Goal: Understand process/instructions: Learn about a topic

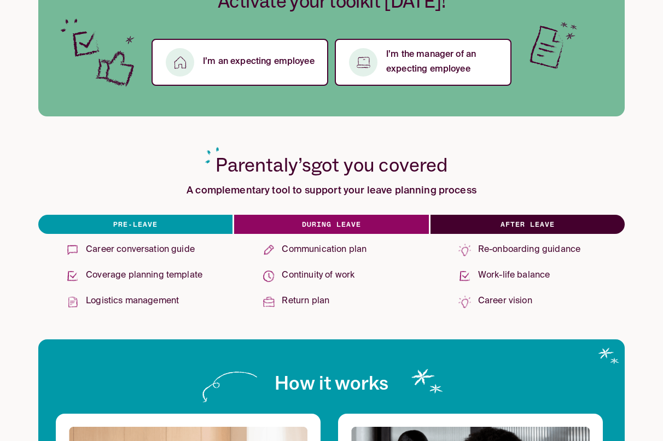
scroll to position [305, 0]
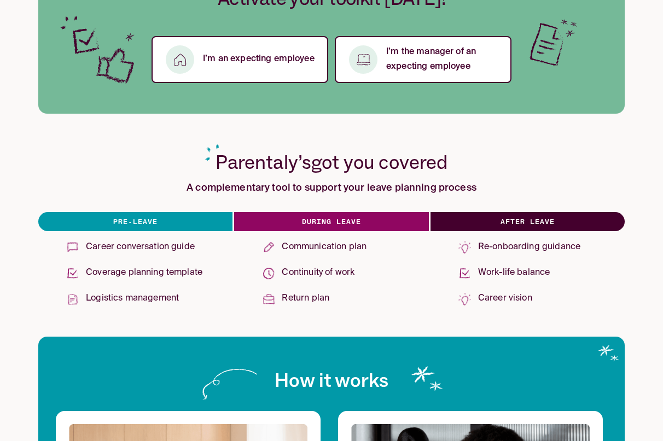
click at [340, 273] on p "Continuity of work" at bounding box center [318, 273] width 73 height 15
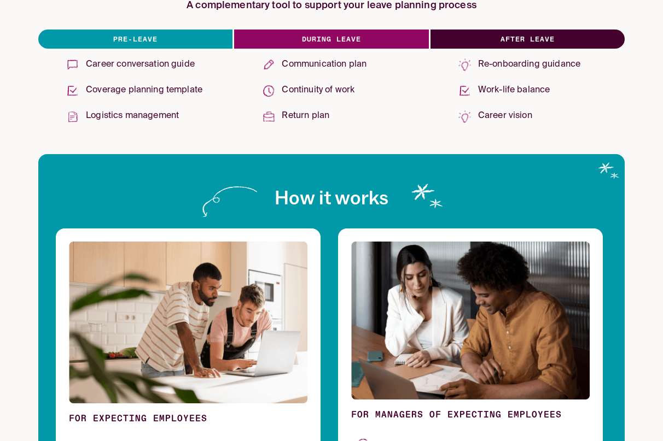
scroll to position [0, 0]
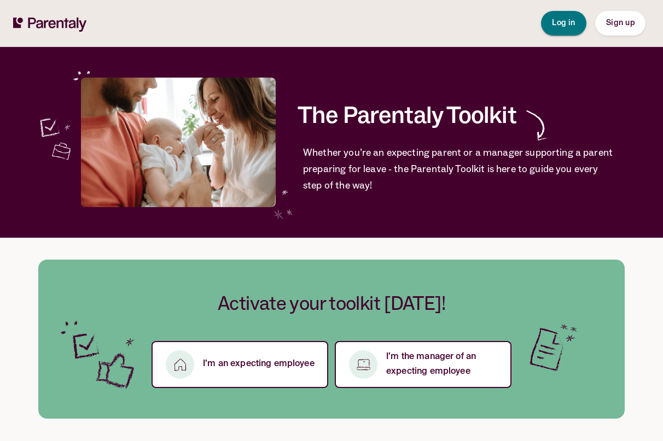
click at [571, 27] on span "Log in" at bounding box center [564, 23] width 24 height 8
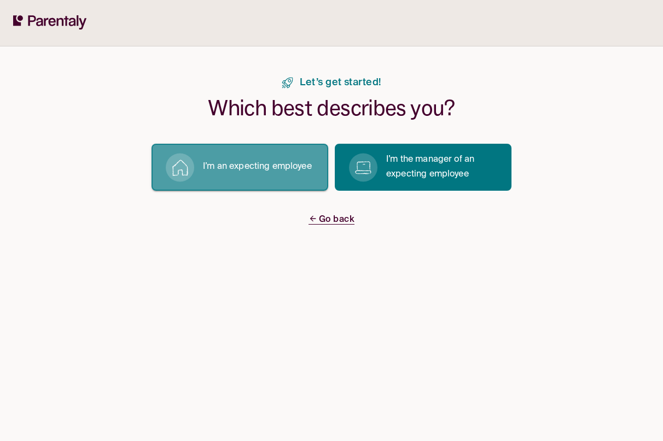
click at [266, 171] on p "I’m an expecting employee" at bounding box center [257, 167] width 109 height 15
